Goal: Find specific page/section: Find specific page/section

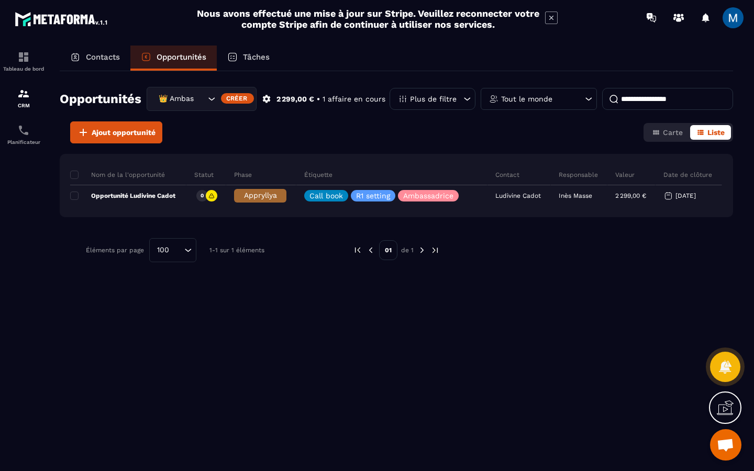
click at [213, 101] on icon "Search for option" at bounding box center [211, 99] width 10 height 10
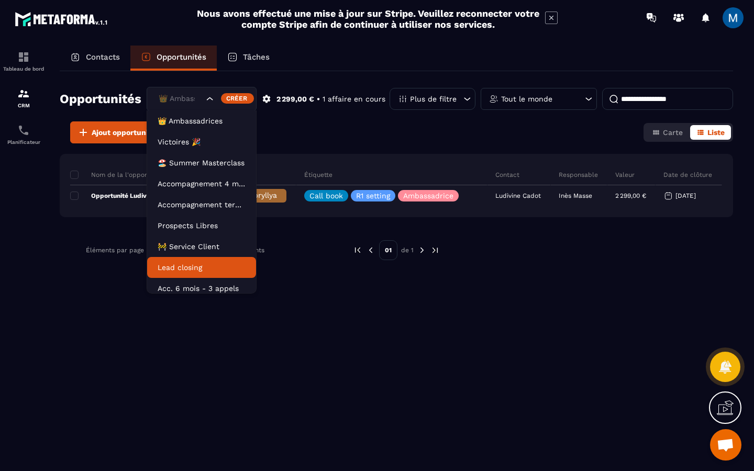
click at [188, 266] on p "Lead closing" at bounding box center [202, 267] width 88 height 10
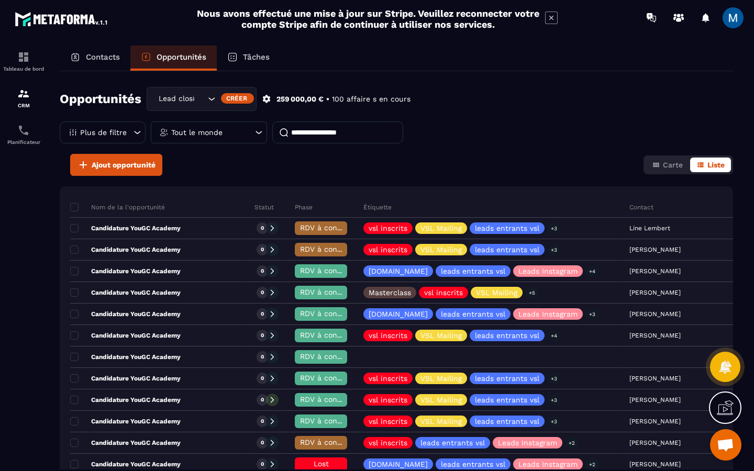
click at [258, 130] on icon at bounding box center [259, 132] width 10 height 10
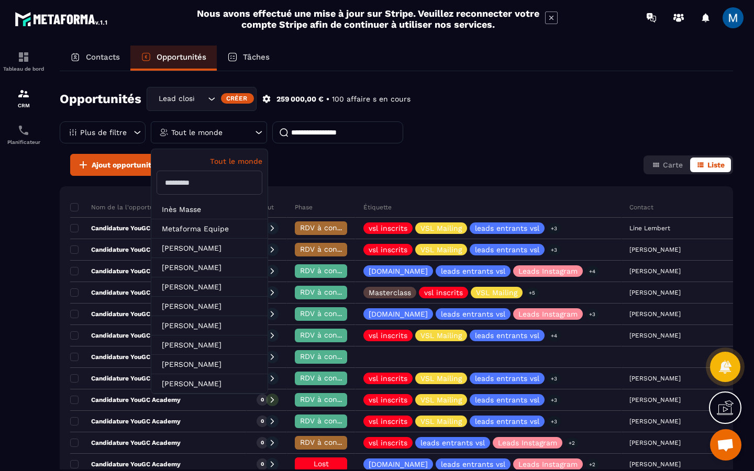
click at [214, 189] on input "text" at bounding box center [210, 183] width 106 height 24
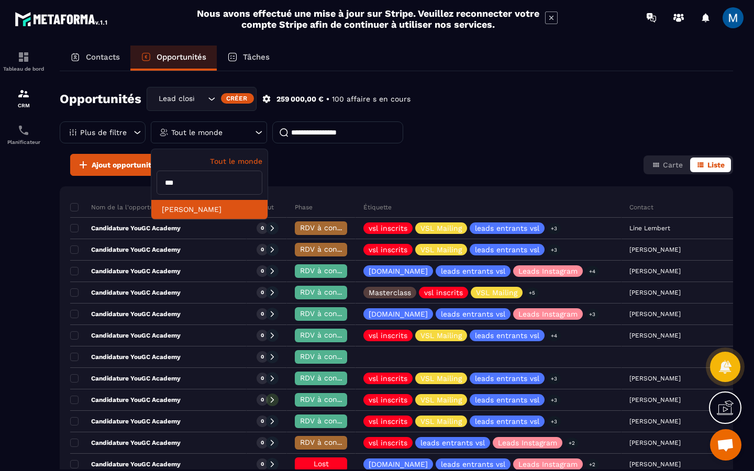
type input "***"
click at [217, 209] on li "[PERSON_NAME]" at bounding box center [209, 209] width 116 height 19
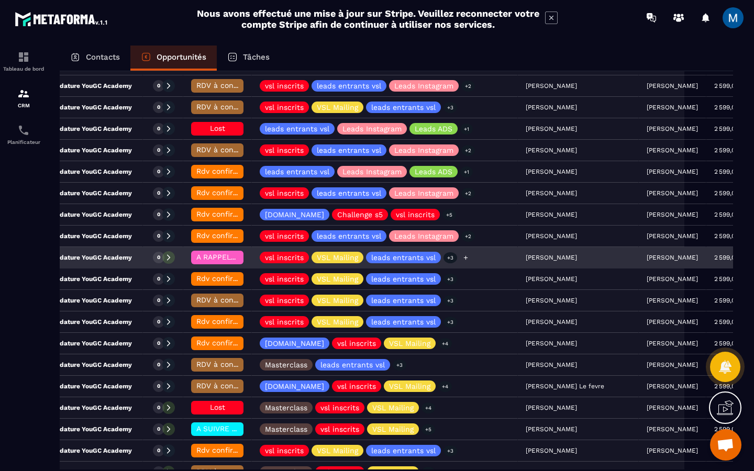
scroll to position [0, 60]
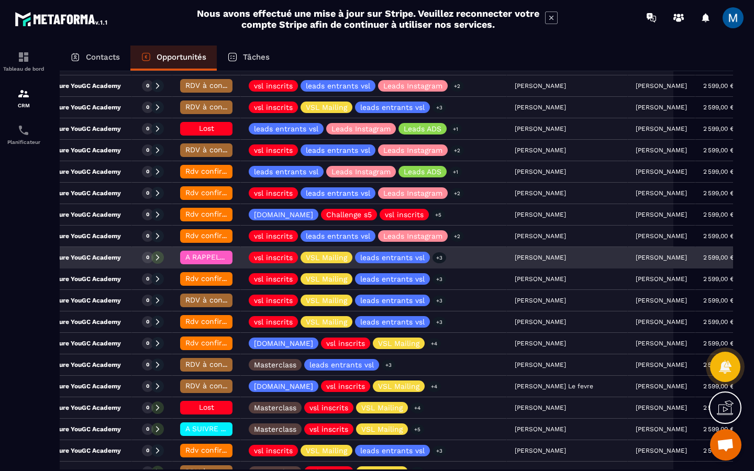
click at [126, 259] on div "Candidature YouGC Academy" at bounding box center [71, 258] width 122 height 21
